Goal: Obtain resource: Download file/media

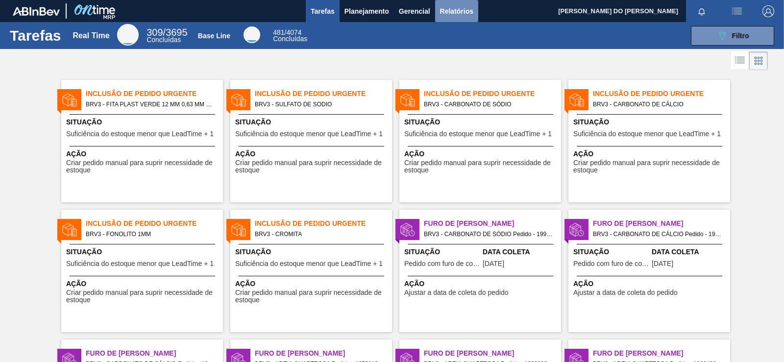
click at [456, 14] on span "Relatórios" at bounding box center [456, 11] width 33 height 12
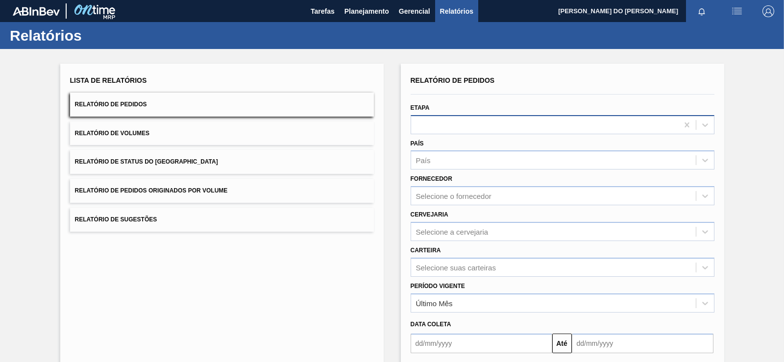
click at [478, 133] on div at bounding box center [563, 124] width 304 height 19
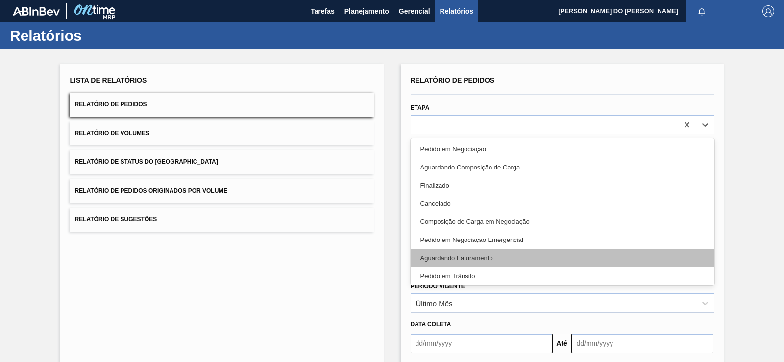
click at [443, 256] on div "Aguardando Faturamento" at bounding box center [563, 258] width 304 height 18
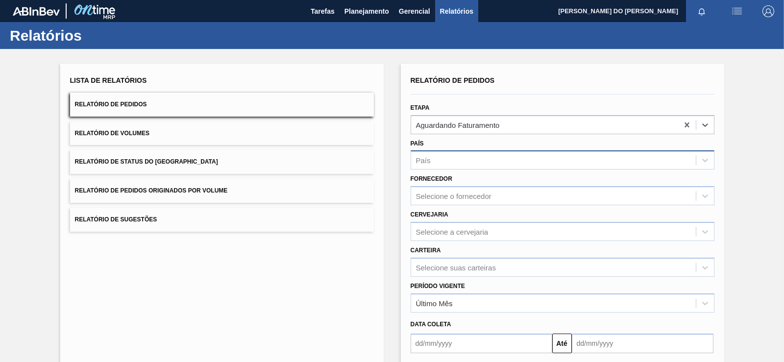
click at [450, 161] on div "País" at bounding box center [553, 160] width 285 height 14
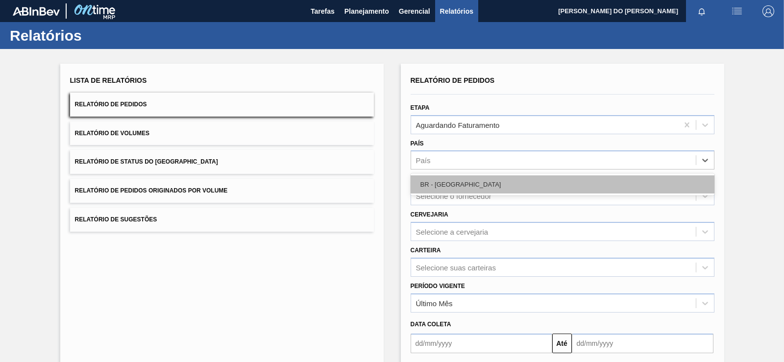
click at [442, 187] on div "BR - [GEOGRAPHIC_DATA]" at bounding box center [563, 184] width 304 height 18
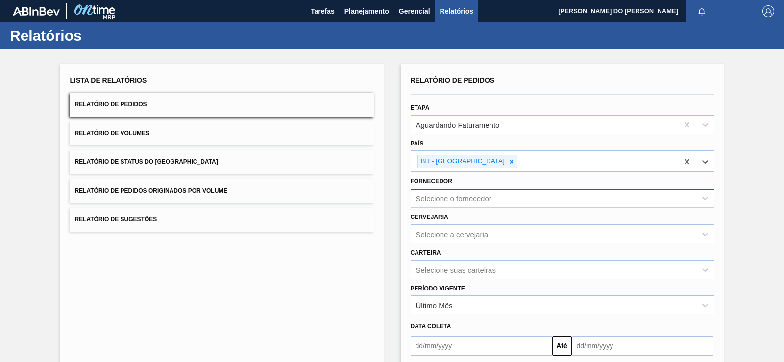
click at [425, 202] on div "Selecione o fornecedor" at bounding box center [453, 199] width 75 height 8
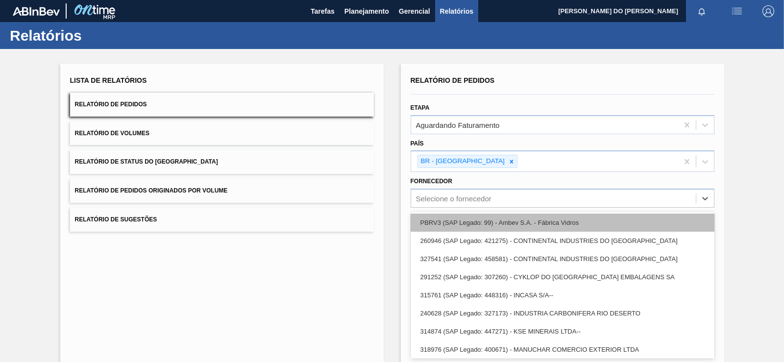
click at [428, 225] on div "PBRV3 (SAP Legado: 99) - Ambev S.A. - Fábrica Vidros" at bounding box center [563, 223] width 304 height 18
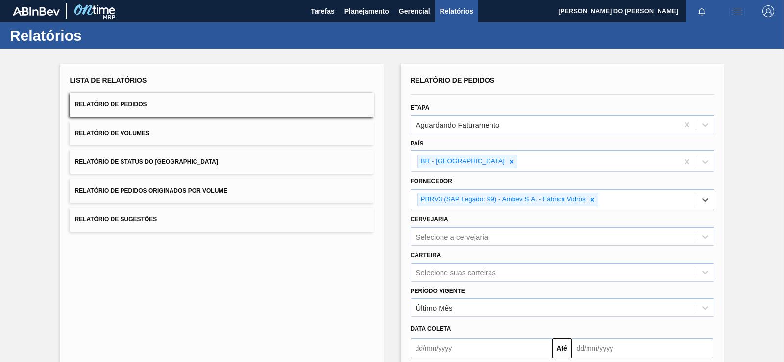
scroll to position [97, 0]
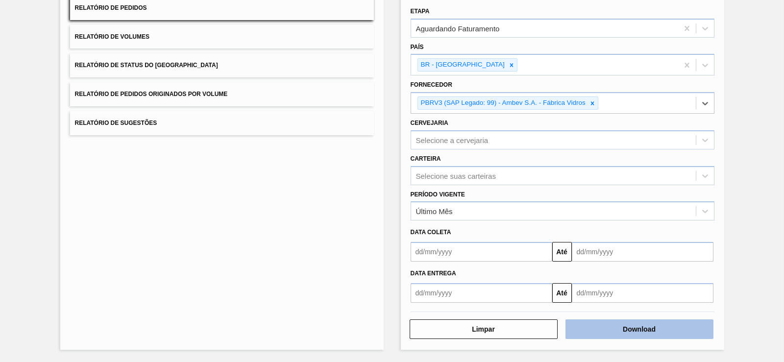
click at [604, 328] on button "Download" at bounding box center [640, 330] width 148 height 20
